Goal: Information Seeking & Learning: Learn about a topic

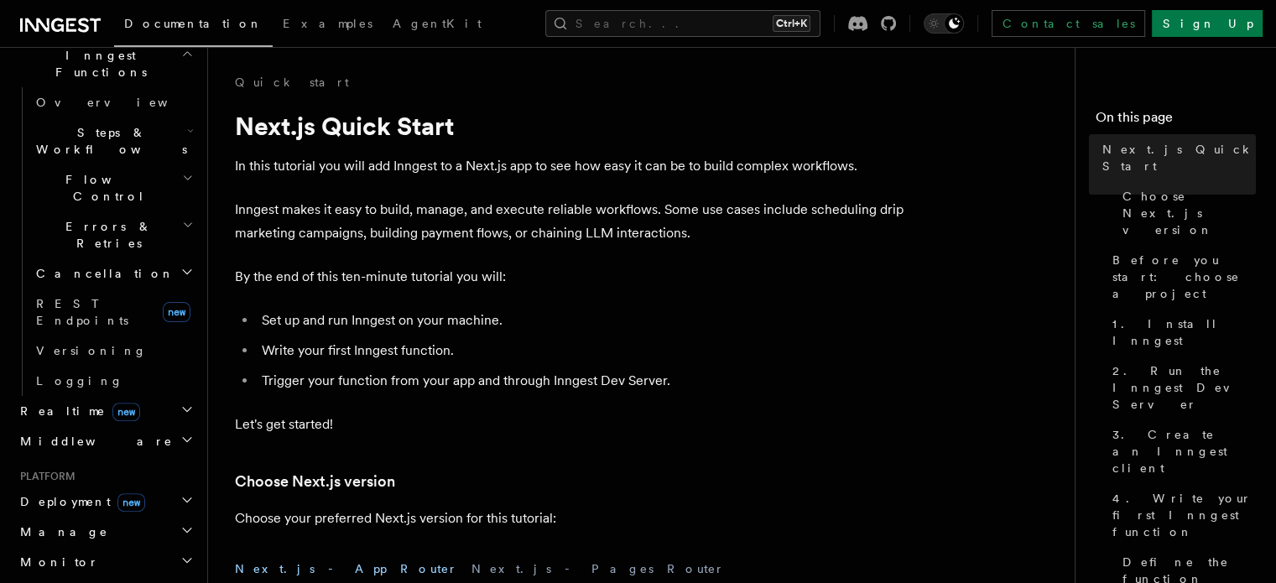
scroll to position [643, 0]
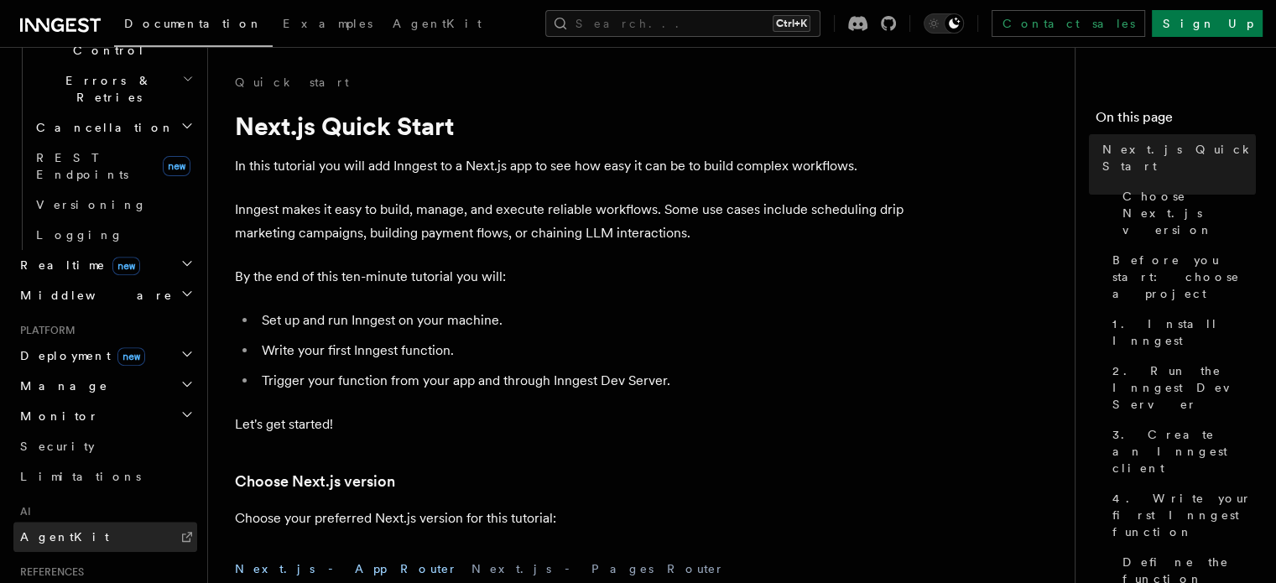
click at [65, 530] on span "AgentKit" at bounding box center [64, 536] width 89 height 13
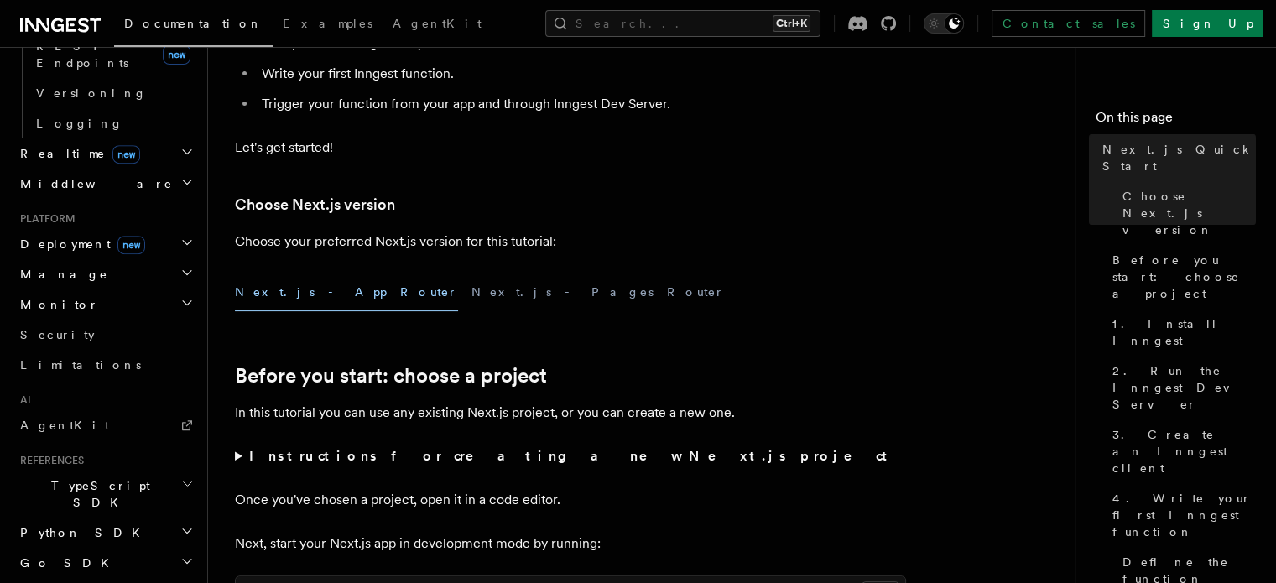
scroll to position [752, 0]
click at [145, 472] on h2 "TypeScript SDK" at bounding box center [105, 495] width 184 height 47
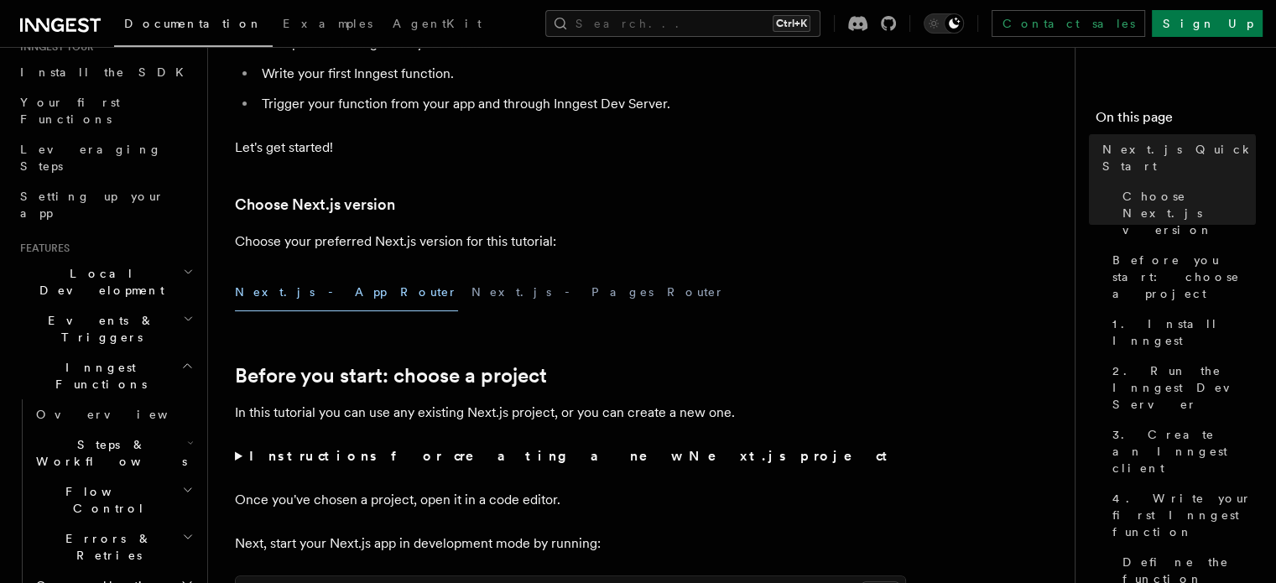
scroll to position [185, 0]
click at [156, 430] on h2 "Steps & Workflows" at bounding box center [113, 453] width 168 height 47
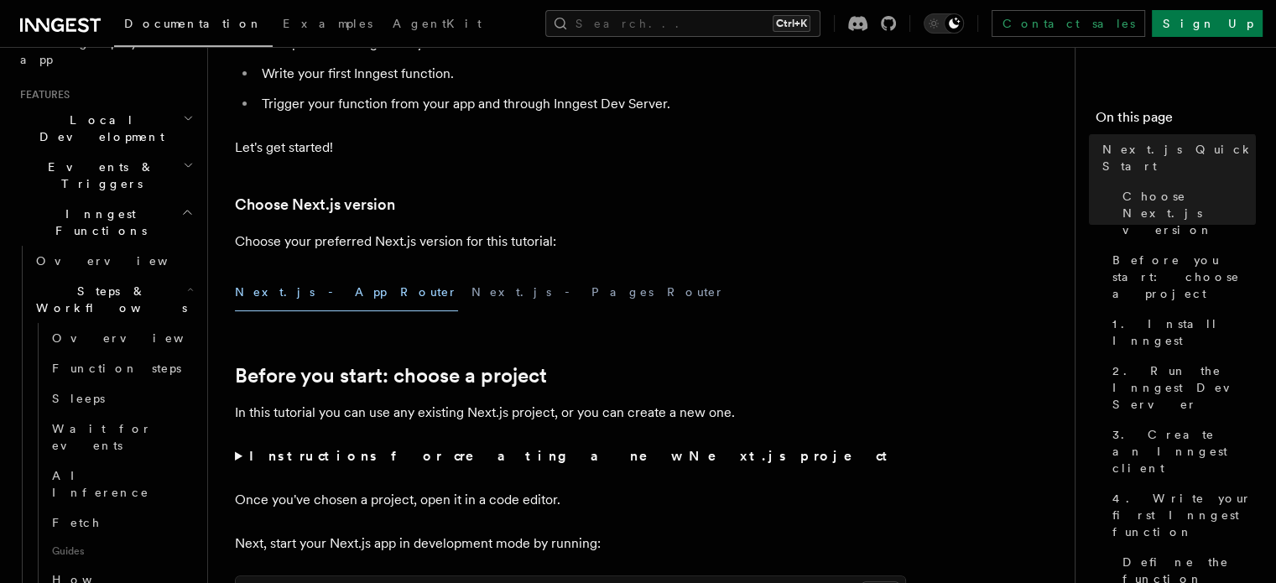
scroll to position [342, 0]
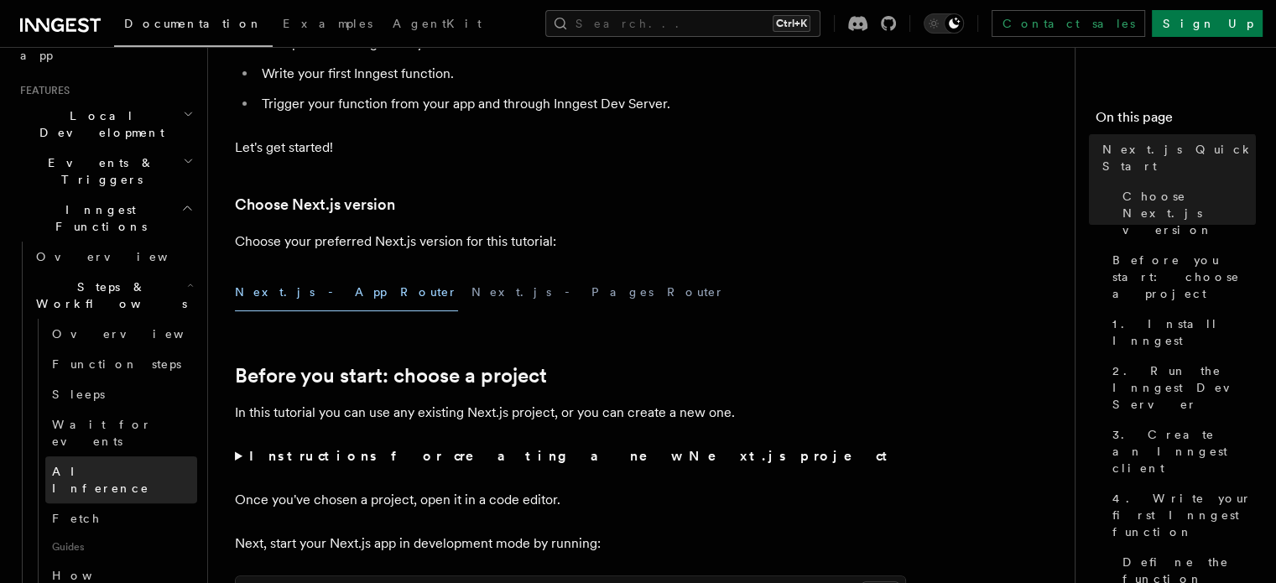
click at [107, 465] on span "AI Inference" at bounding box center [100, 480] width 97 height 30
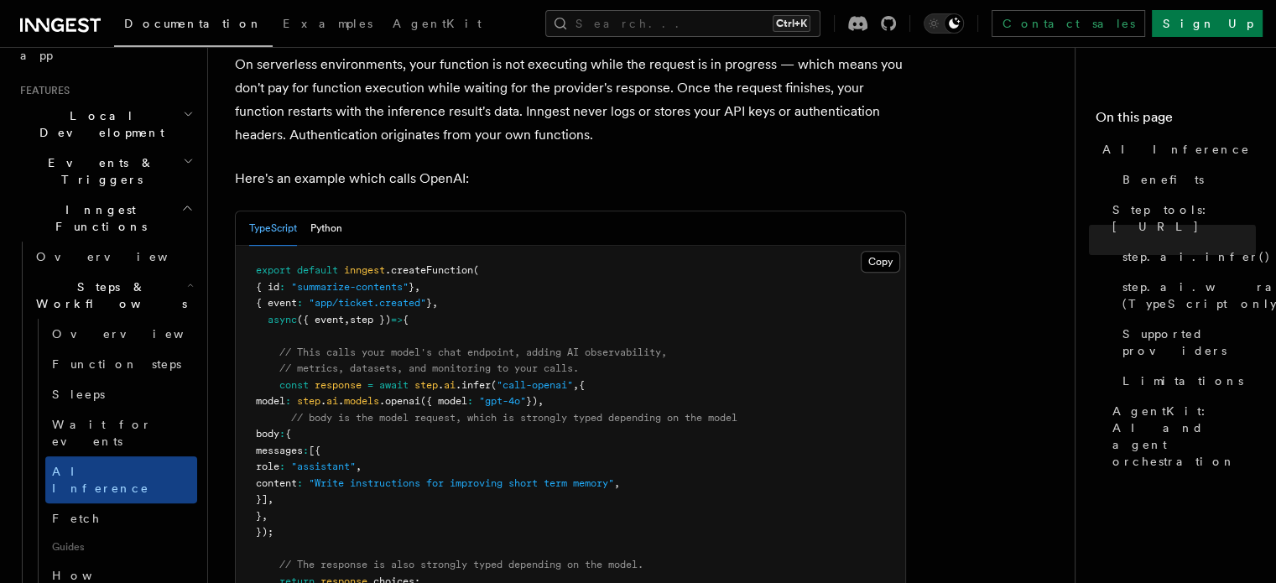
scroll to position [848, 0]
click at [882, 250] on button "Copy Copied" at bounding box center [880, 261] width 39 height 22
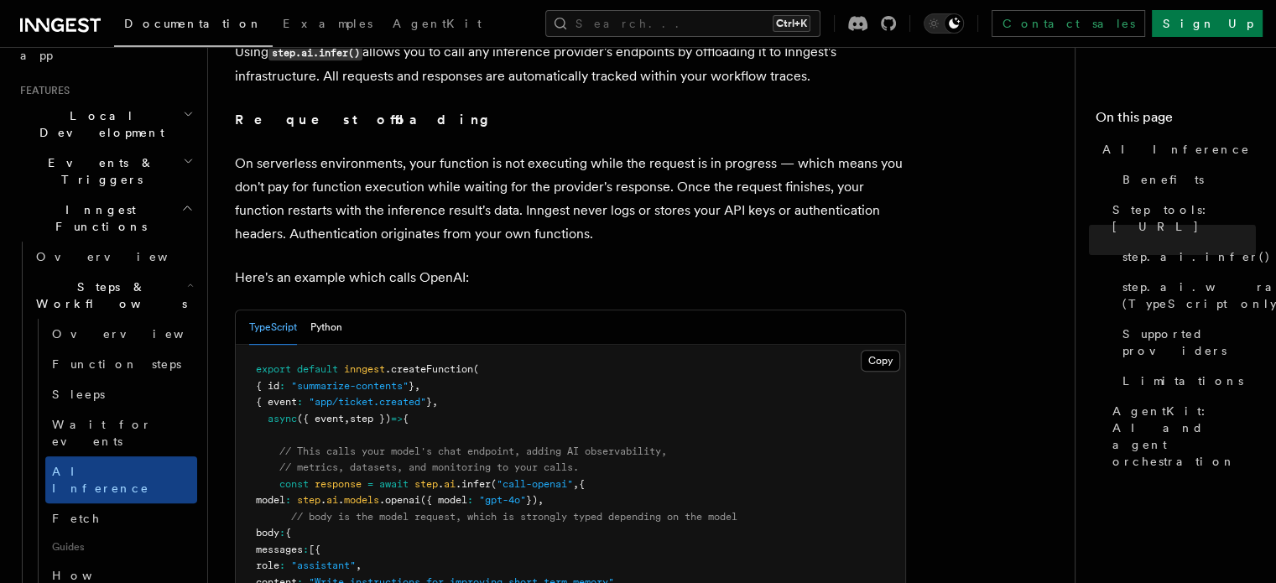
scroll to position [865, 0]
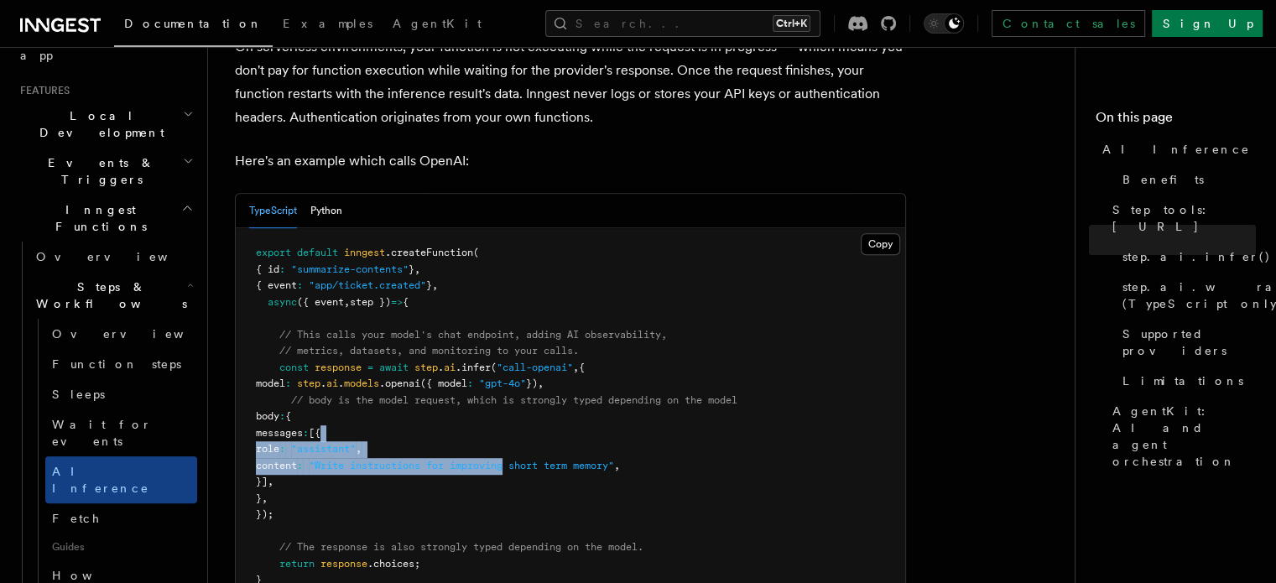
drag, startPoint x: 433, startPoint y: 419, endPoint x: 567, endPoint y: 448, distance: 137.4
click at [567, 448] on pre "export default inngest .createFunction ( { id : "summarize-contents" } , { even…" at bounding box center [570, 424] width 669 height 393
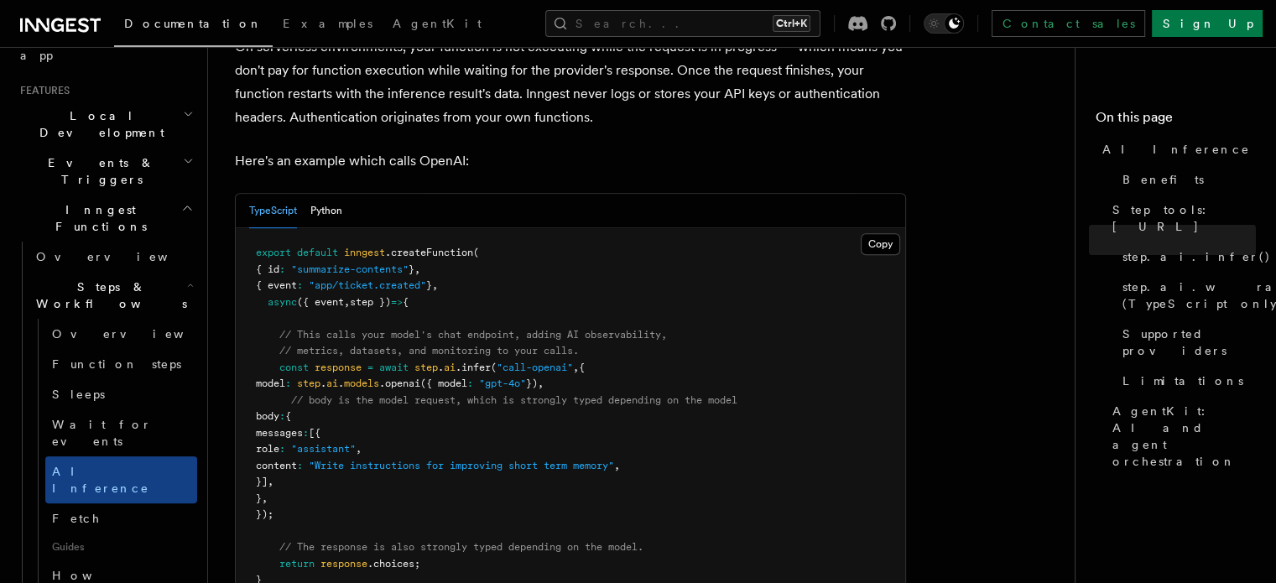
click at [622, 298] on pre "export default inngest .createFunction ( { id : "summarize-contents" } , { even…" at bounding box center [570, 424] width 669 height 393
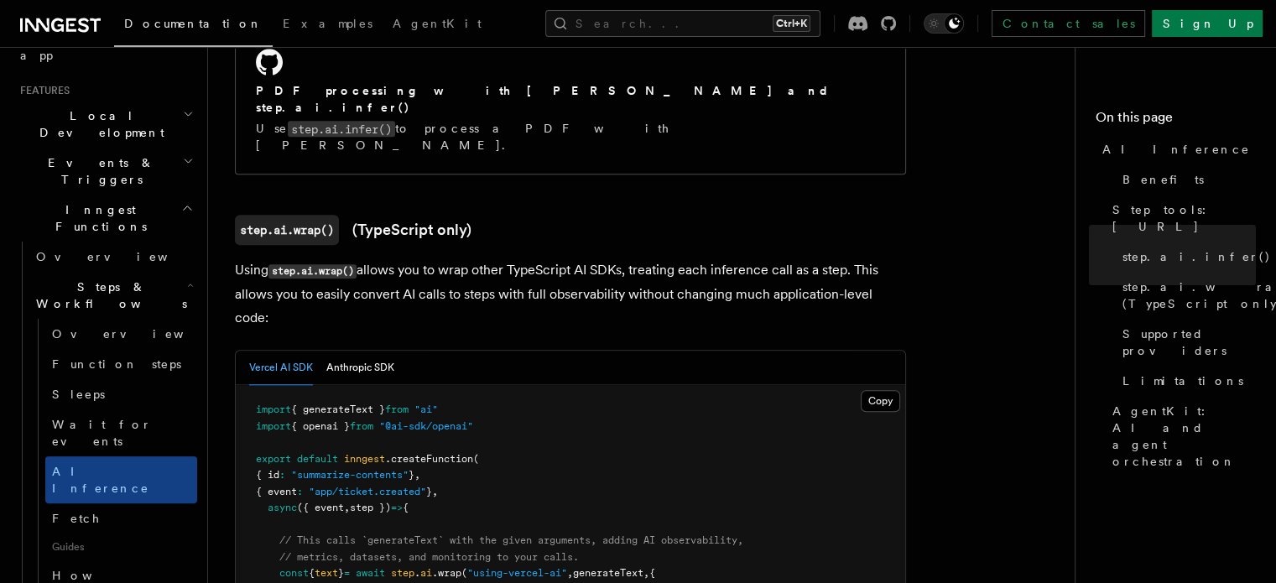
scroll to position [1490, 0]
click at [622, 351] on div "Vercel AI SDK Anthropic SDK" at bounding box center [570, 368] width 669 height 34
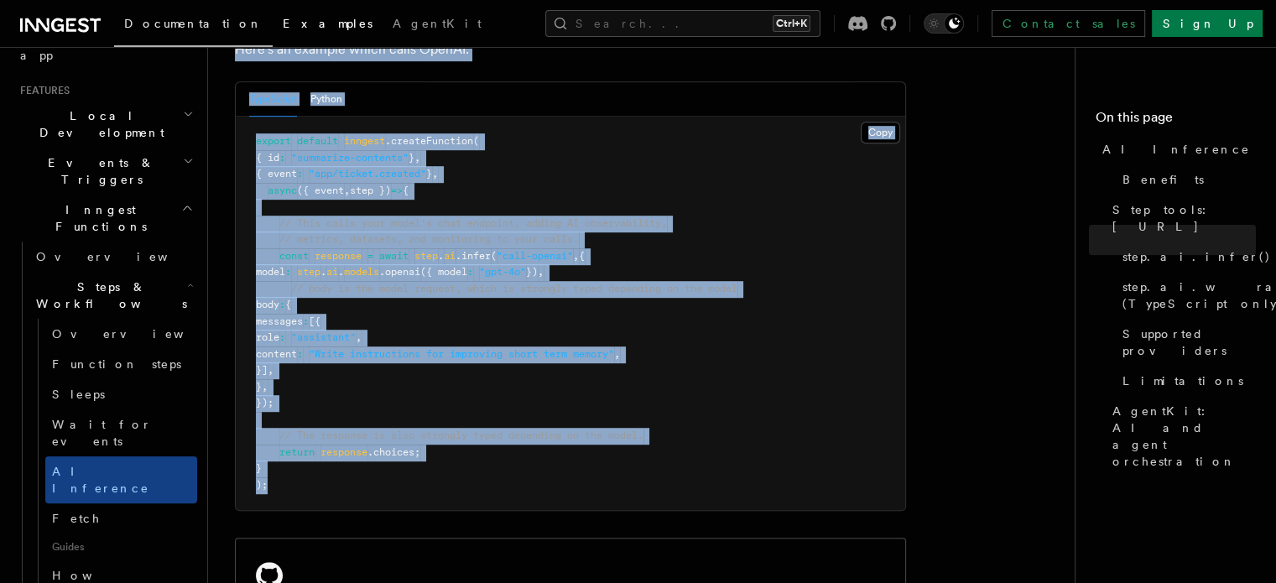
scroll to position [873, 0]
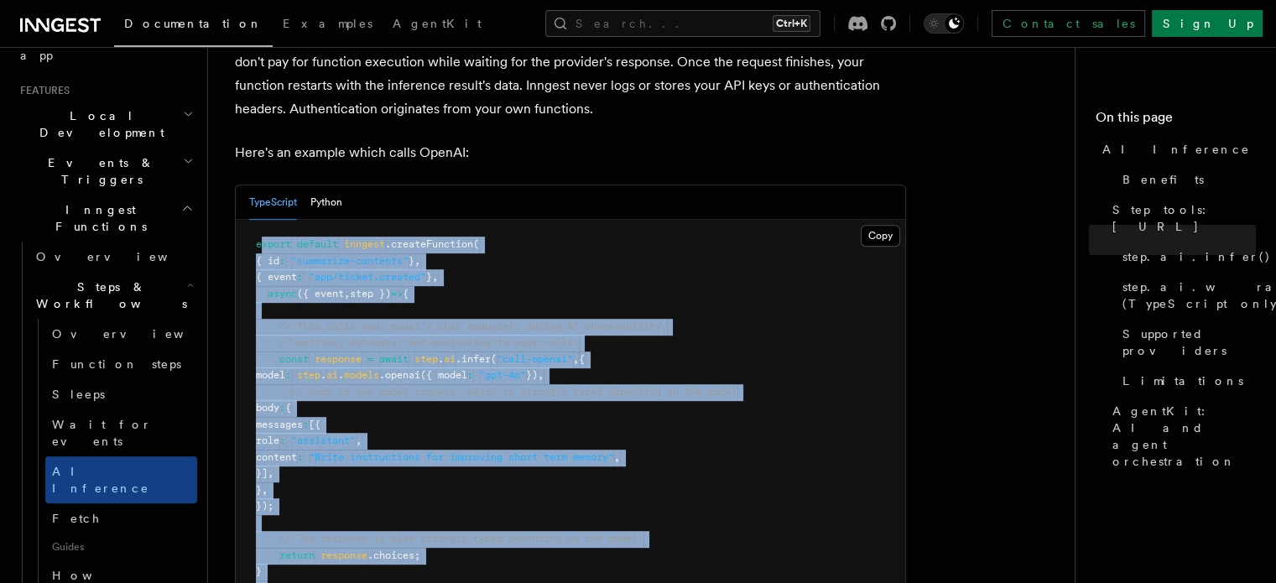
drag, startPoint x: 282, startPoint y: 406, endPoint x: 259, endPoint y: 228, distance: 179.3
click at [259, 228] on pre "export default inngest .createFunction ( { id : "summarize-contents" } , { even…" at bounding box center [570, 416] width 669 height 393
copy code "xport default inngest .createFunction ( { id : "summarize-contents" } , { event…"
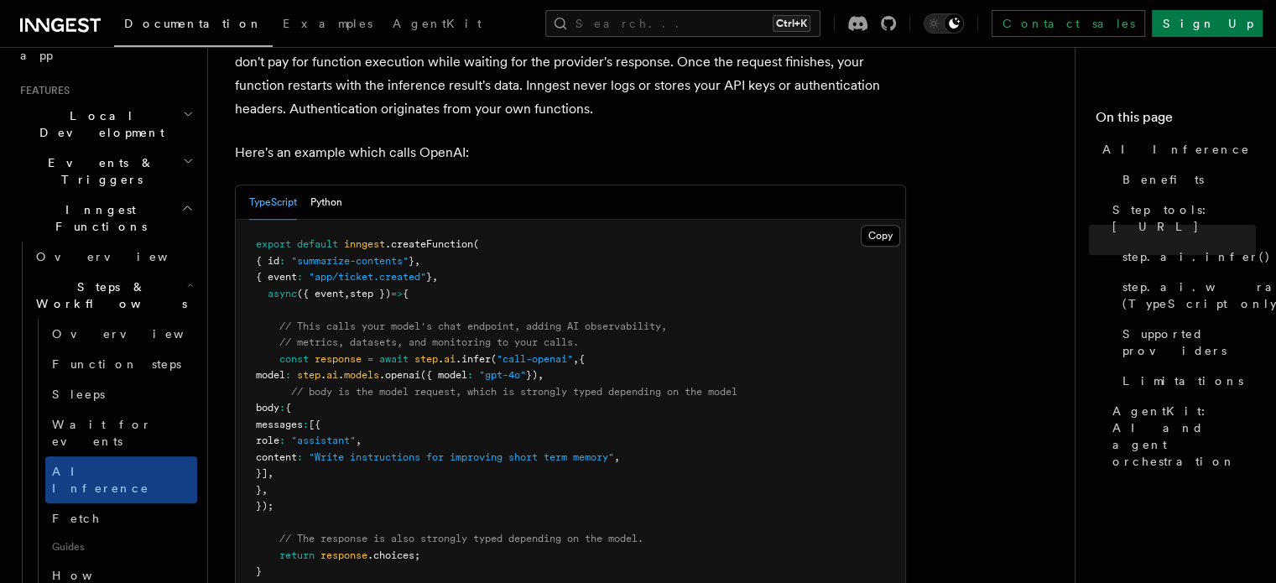
click at [519, 141] on p "Here's an example which calls OpenAI:" at bounding box center [570, 152] width 671 height 23
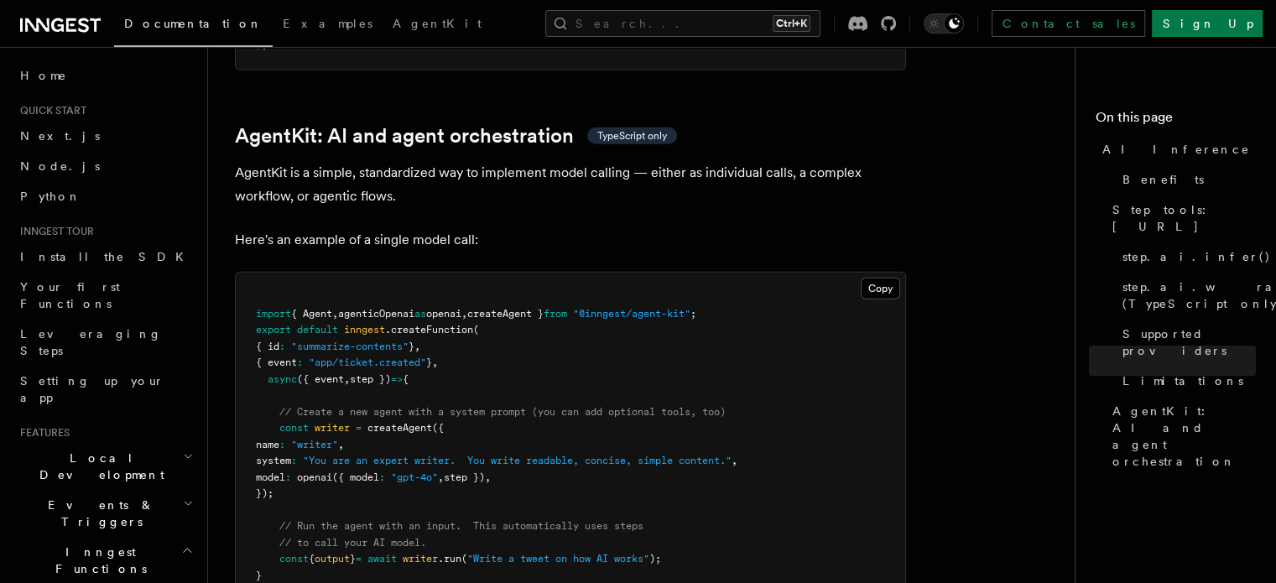
scroll to position [4889, 0]
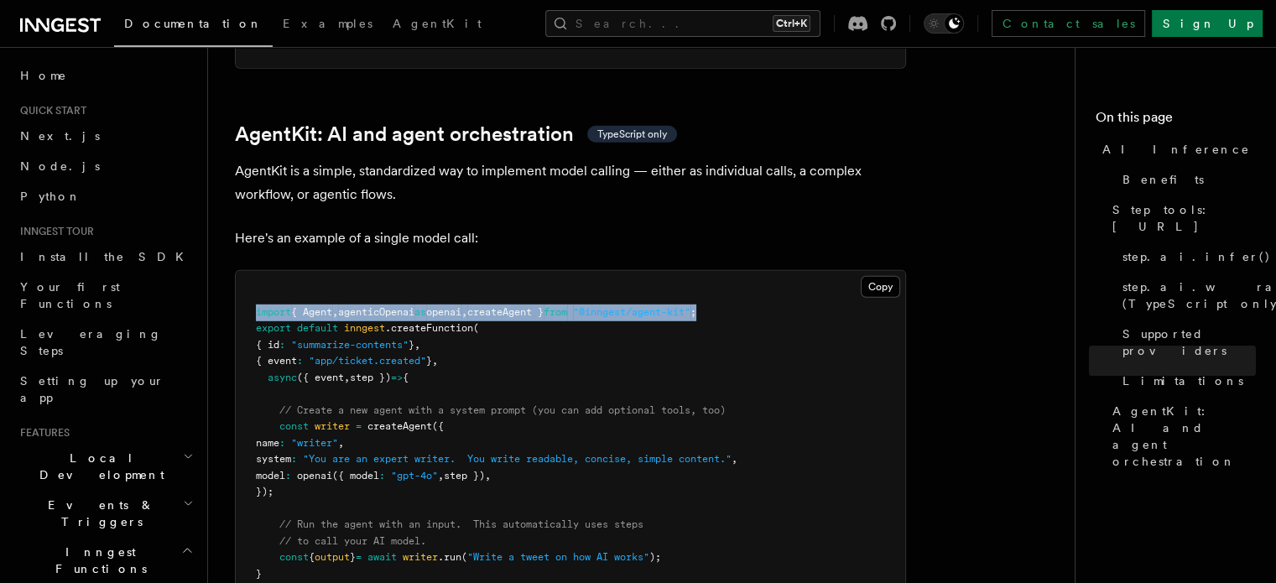
drag, startPoint x: 760, startPoint y: 238, endPoint x: 255, endPoint y: 233, distance: 505.0
click at [255, 271] on pre "import { Agent , agenticOpenai as openai , createAgent } from "@inngest/agent-k…" at bounding box center [570, 451] width 669 height 361
copy span "import { Agent , agenticOpenai as openai , createAgent } from "@inngest/agent-k…"
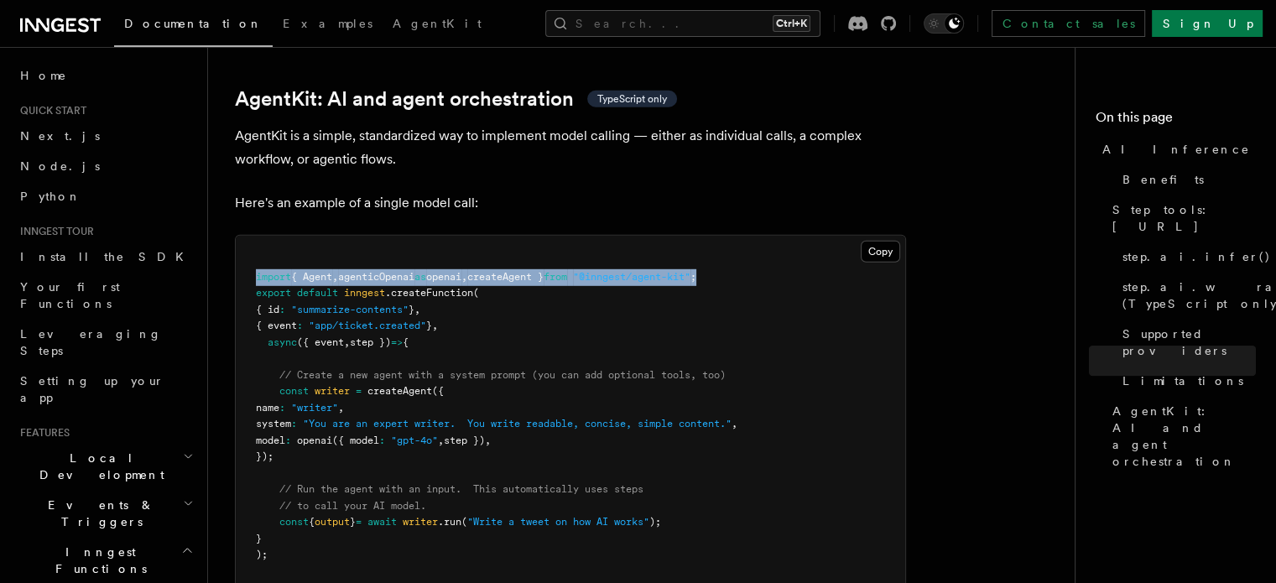
drag, startPoint x: 304, startPoint y: 379, endPoint x: 282, endPoint y: 317, distance: 65.8
click at [282, 317] on pre "import { Agent , agenticOpenai as openai , createAgent } from "@inngest/agent-k…" at bounding box center [570, 416] width 669 height 361
copy code "const writer = createAgent ({ name : "writer" , system : "You are an expert wri…"
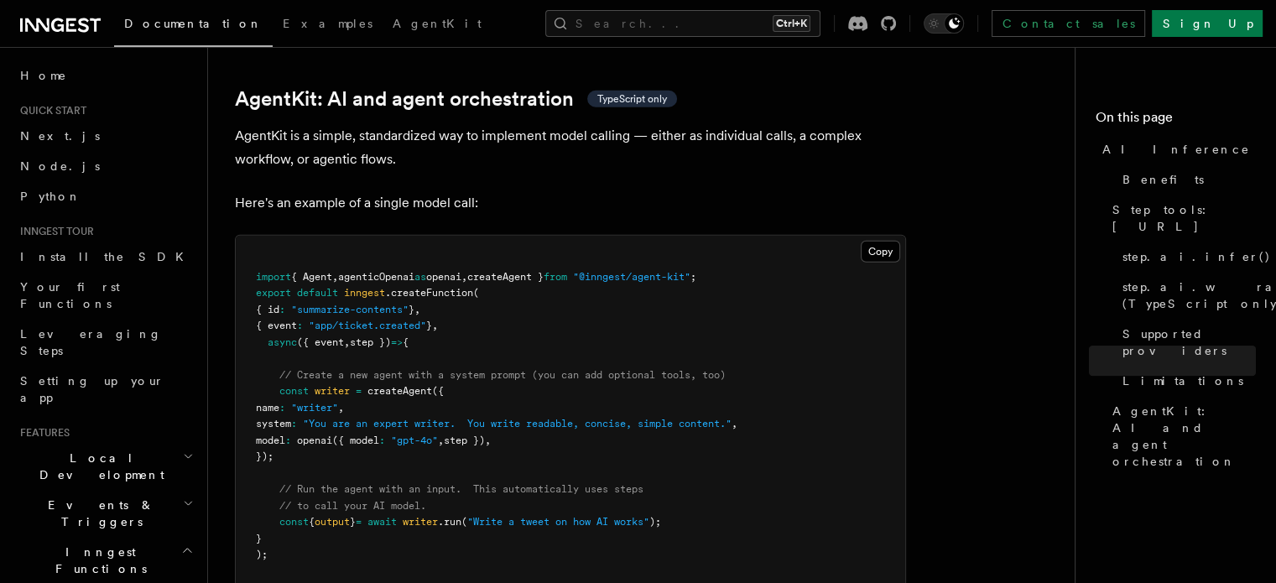
click at [527, 258] on pre "import { Agent , agenticOpenai as openai , createAgent } from "@inngest/agent-k…" at bounding box center [570, 416] width 669 height 361
